Goal: Navigation & Orientation: Find specific page/section

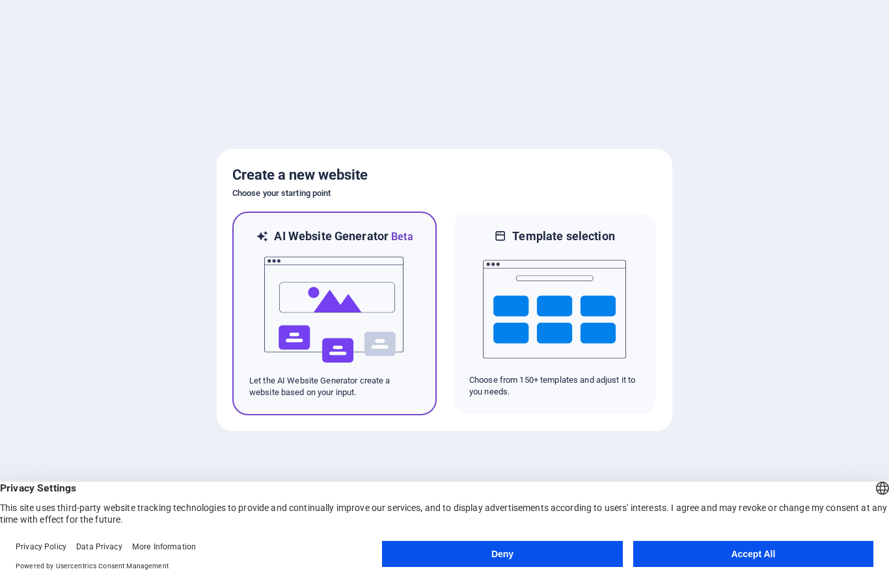
click at [370, 317] on img at bounding box center [334, 310] width 143 height 130
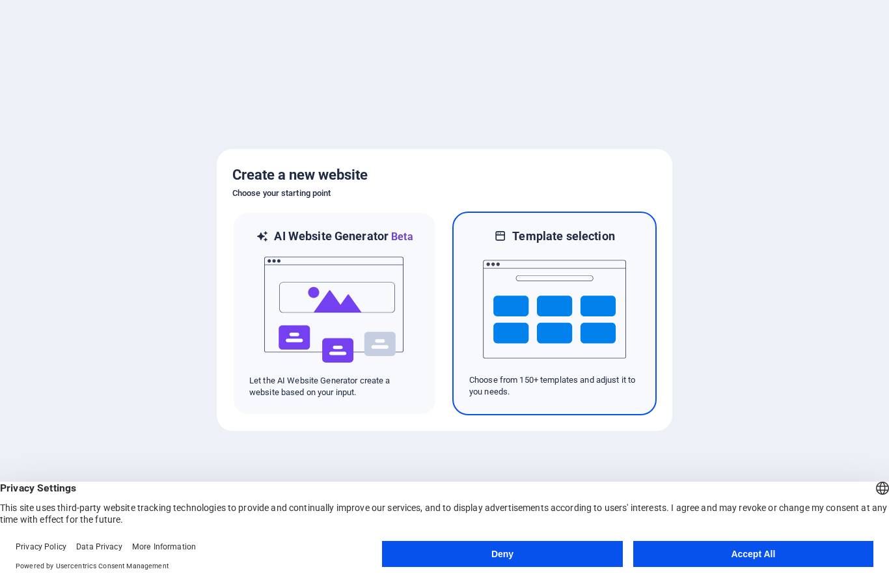
click at [562, 314] on img at bounding box center [554, 309] width 143 height 130
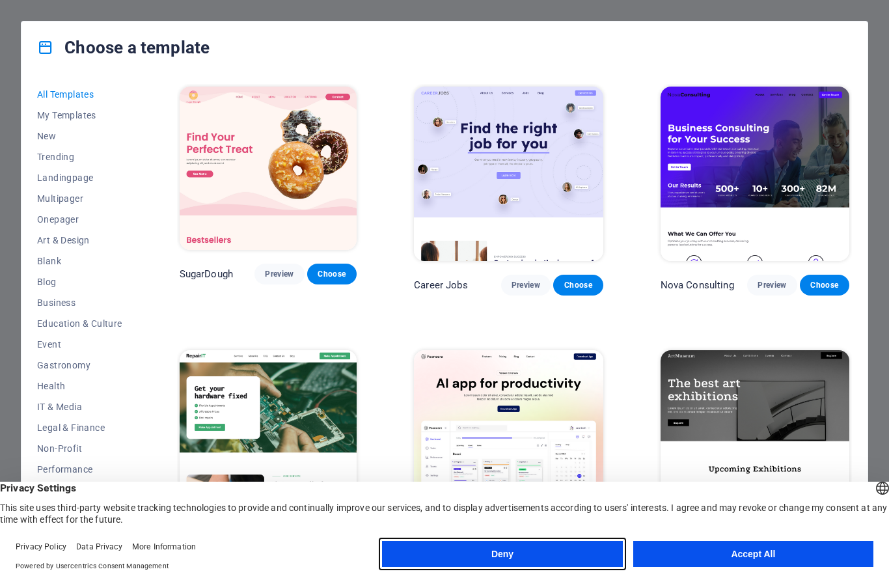
click at [538, 559] on button "Deny" at bounding box center [502, 554] width 240 height 26
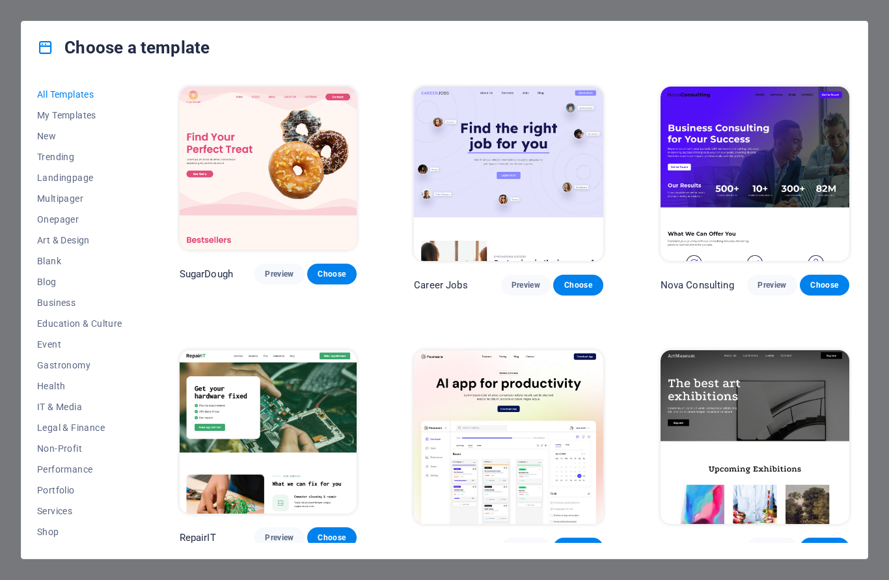
click at [77, 176] on span "Landingpage" at bounding box center [79, 178] width 85 height 10
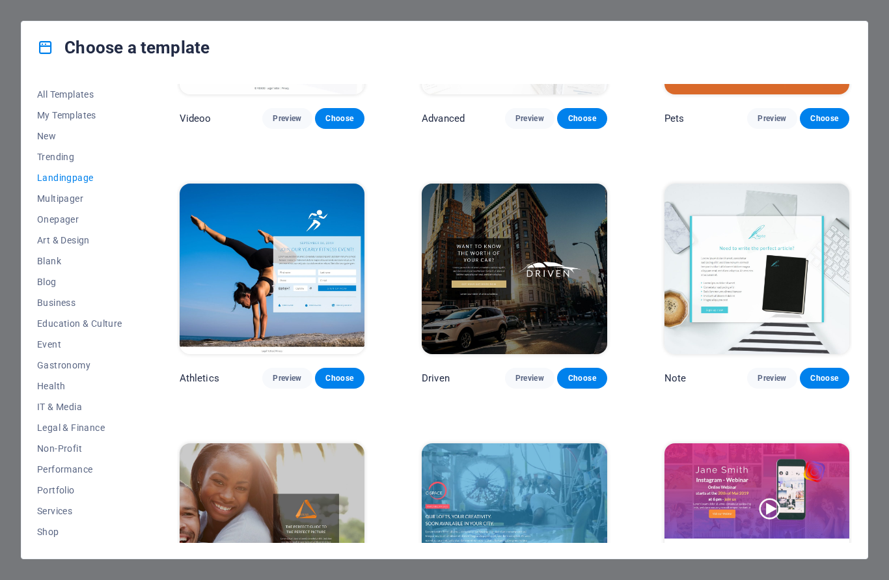
scroll to position [680, 0]
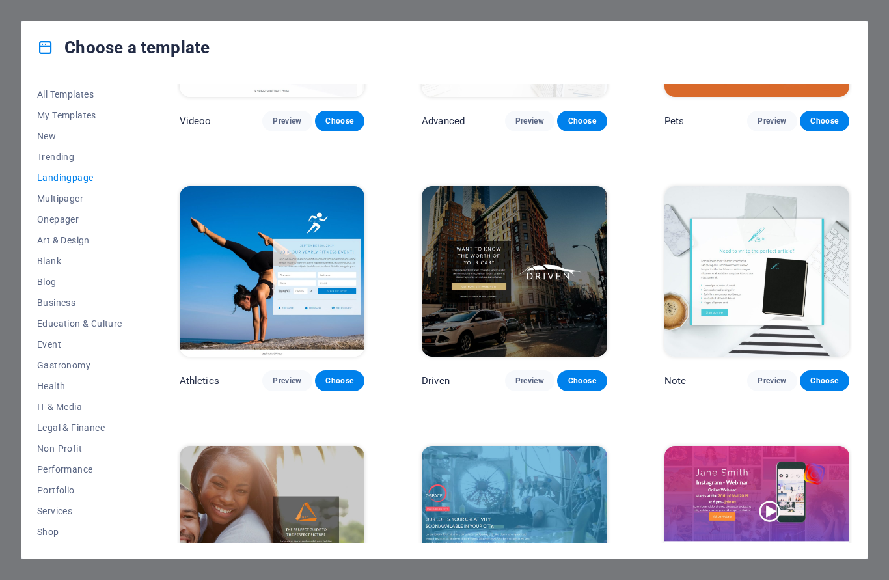
click at [529, 378] on span "Preview" at bounding box center [530, 381] width 29 height 10
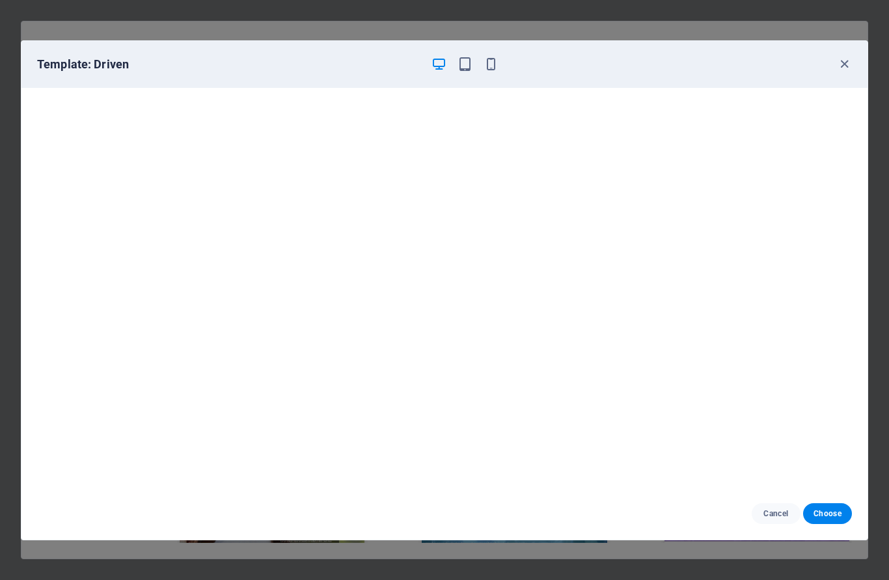
click at [846, 61] on icon "button" at bounding box center [844, 64] width 15 height 15
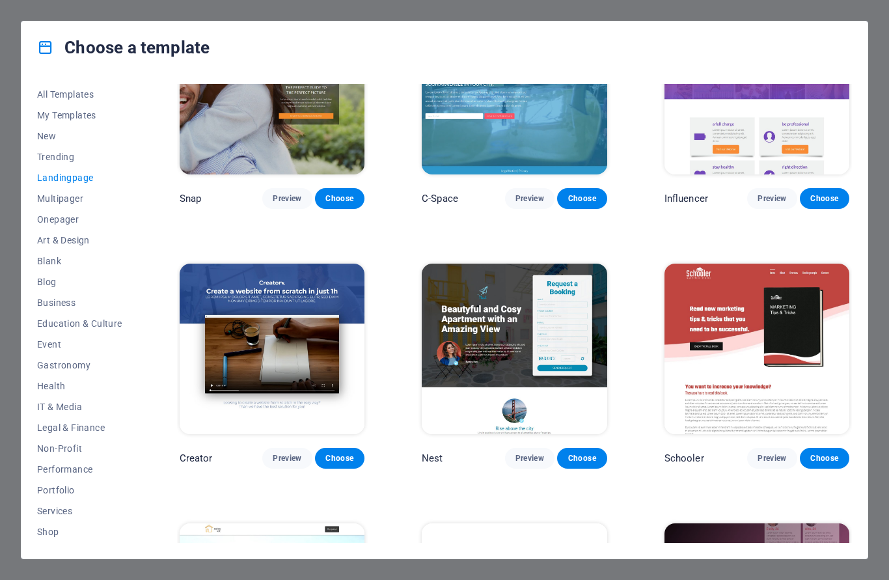
scroll to position [1123, 0]
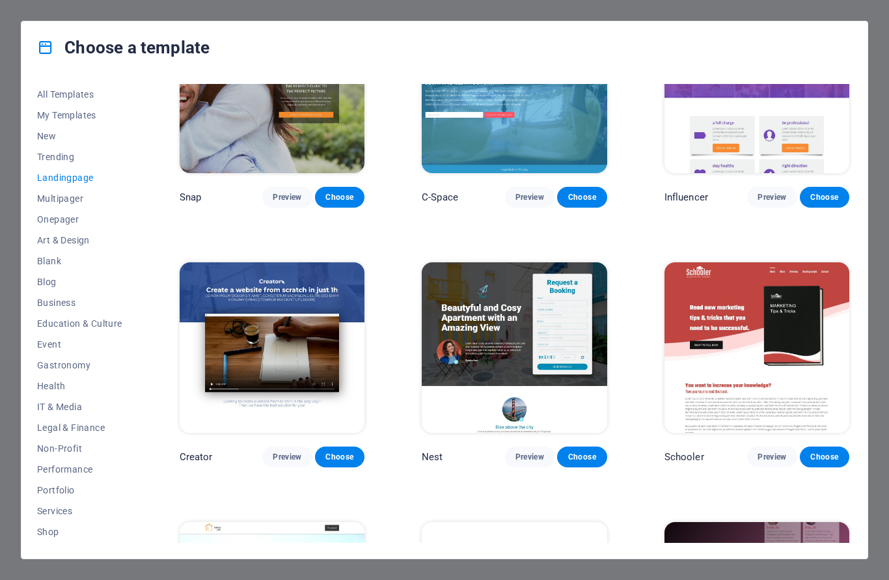
click at [534, 458] on span "Preview" at bounding box center [530, 457] width 29 height 10
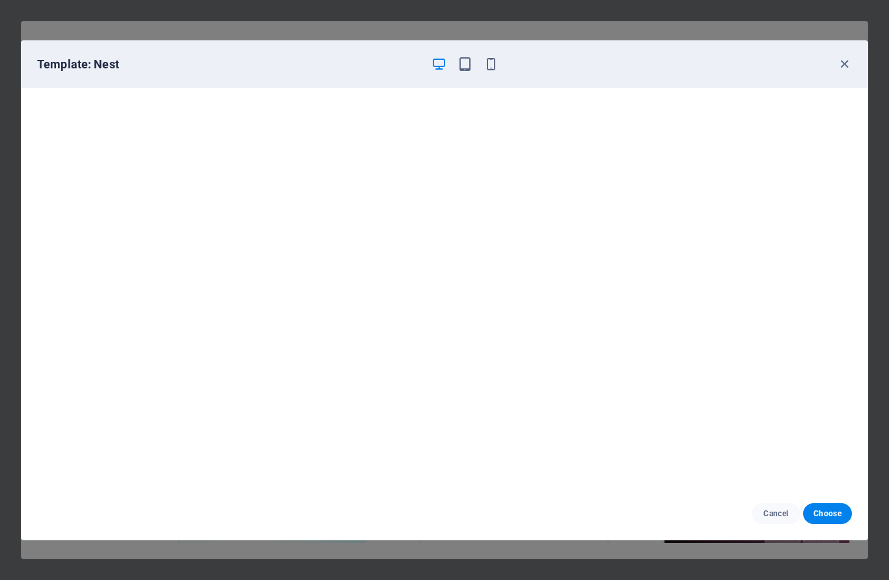
click at [852, 56] on div "Template: Nest" at bounding box center [444, 64] width 846 height 47
click at [766, 515] on span "Cancel" at bounding box center [776, 513] width 28 height 10
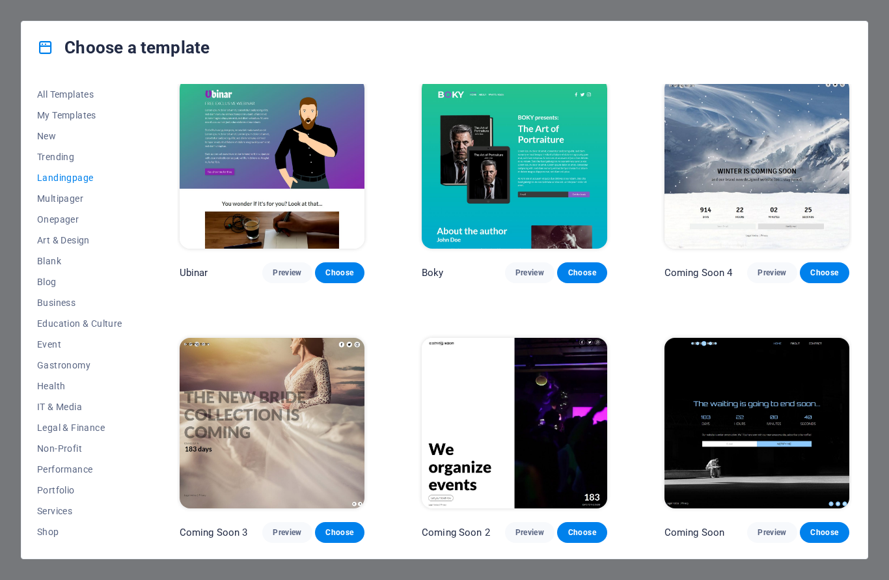
scroll to position [1827, 0]
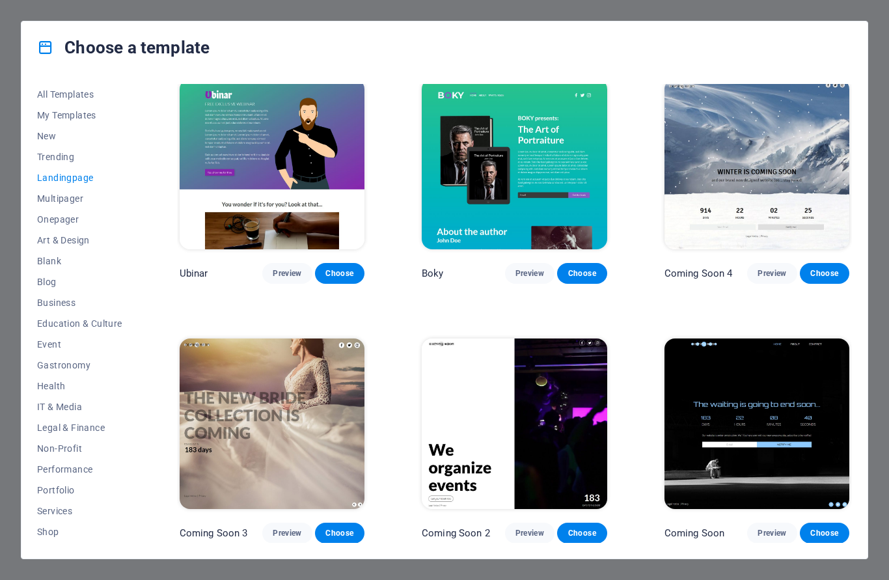
click at [773, 531] on span "Preview" at bounding box center [772, 533] width 29 height 10
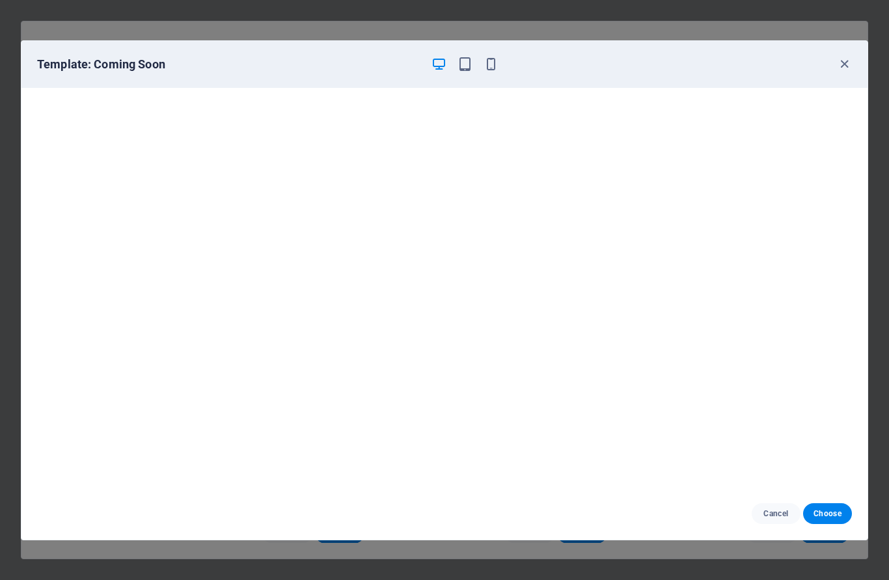
click at [784, 508] on span "Cancel" at bounding box center [776, 513] width 28 height 10
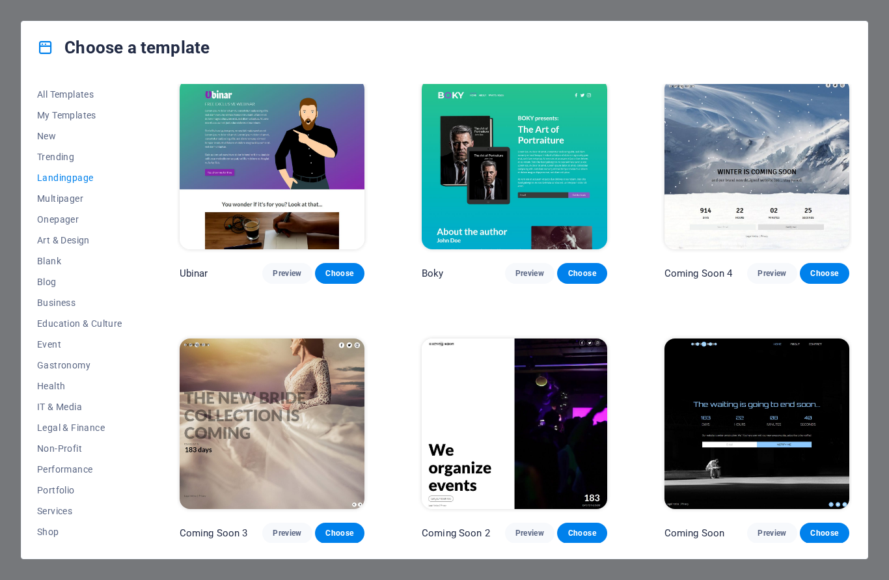
click at [71, 211] on button "Onepager" at bounding box center [79, 219] width 85 height 21
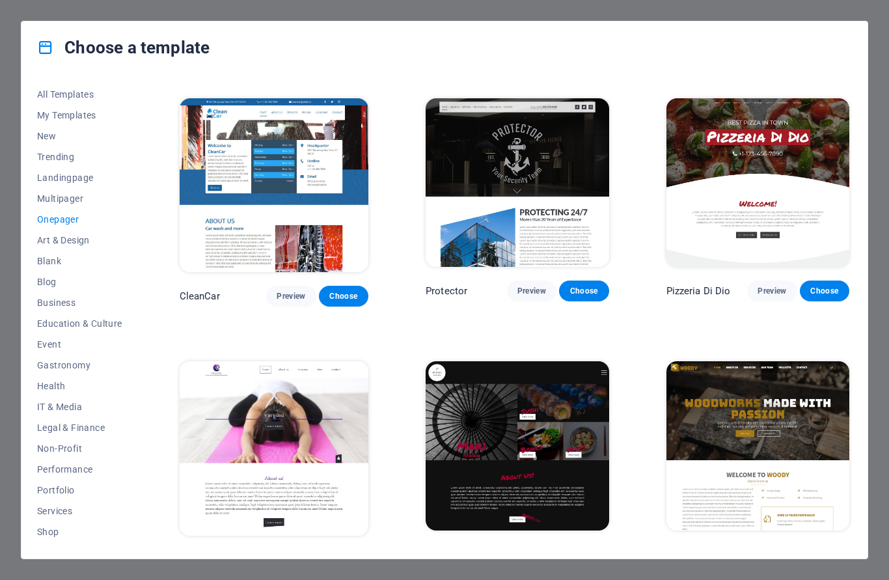
scroll to position [2362, 0]
